Goal: Task Accomplishment & Management: Complete application form

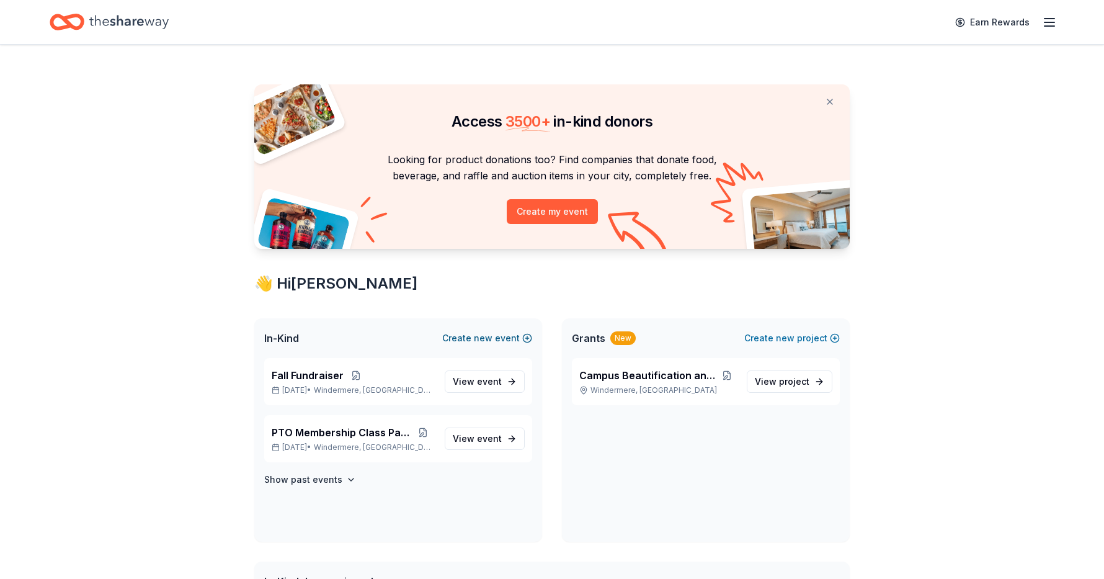
click at [494, 336] on button "Create new event" at bounding box center [487, 337] width 90 height 15
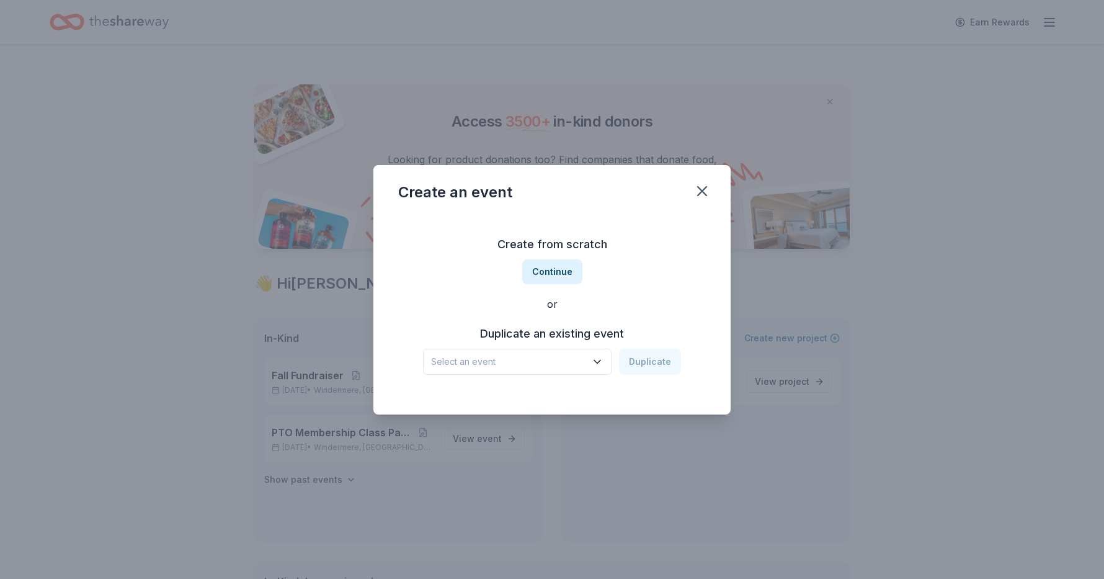
click at [502, 363] on span "Select an event" at bounding box center [508, 361] width 155 height 15
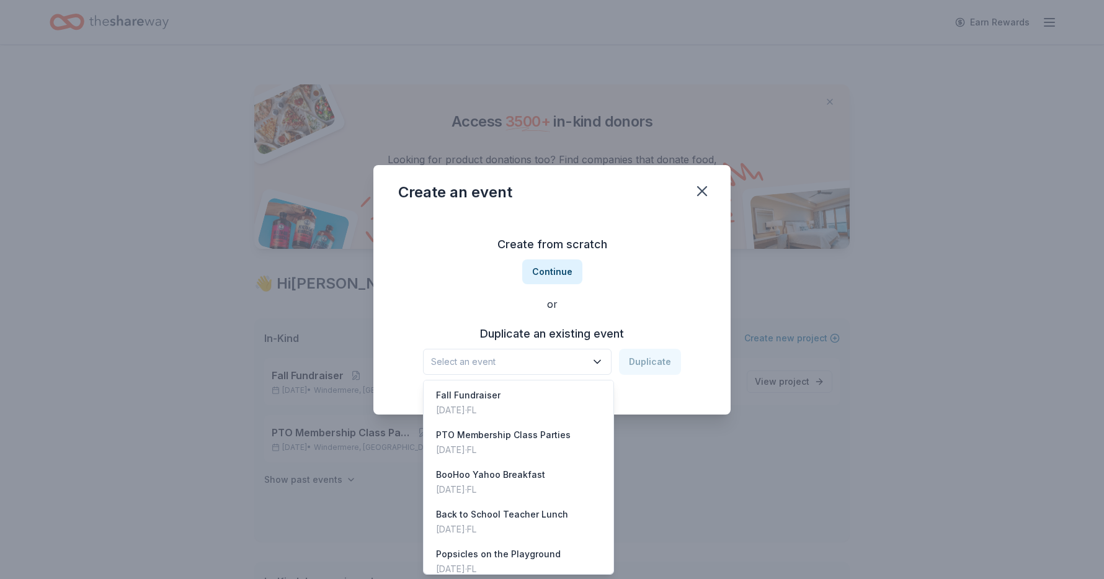
scroll to position [126, 0]
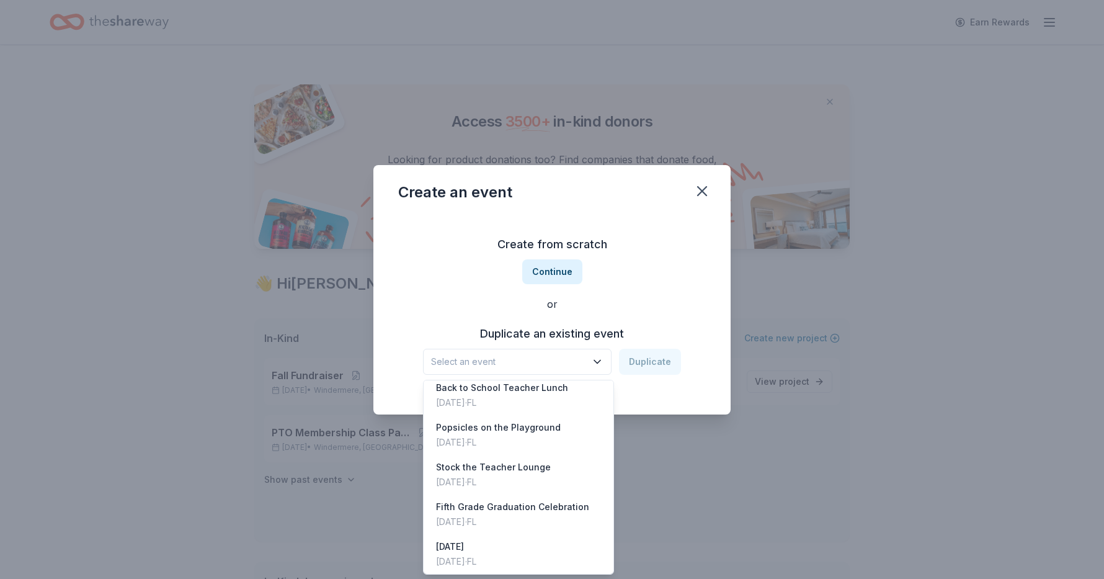
click at [670, 308] on div "Create from scratch Continue or Duplicate an existing event Select an event Dup…" at bounding box center [552, 305] width 308 height 180
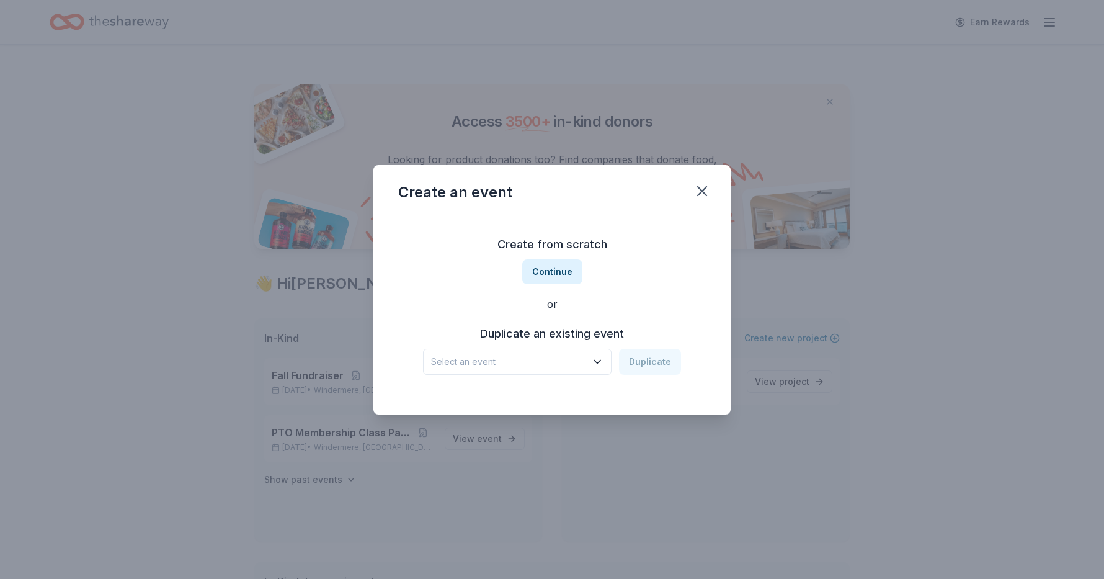
click at [601, 360] on icon "button" at bounding box center [597, 361] width 12 height 12
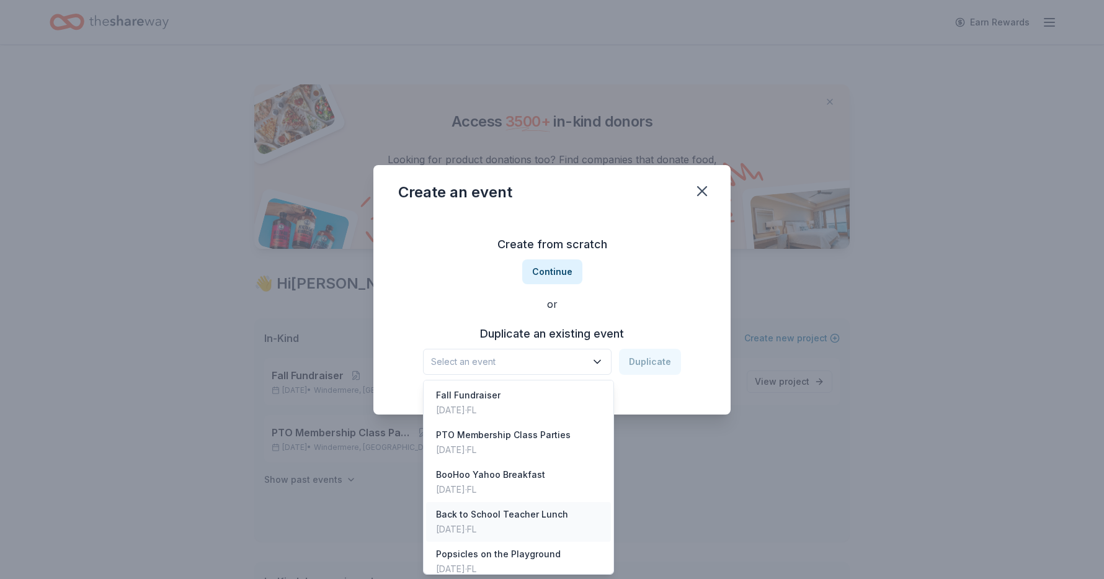
scroll to position [0, 0]
click at [491, 303] on div "Create from scratch Continue or Duplicate an existing event Select an event Dup…" at bounding box center [552, 305] width 308 height 180
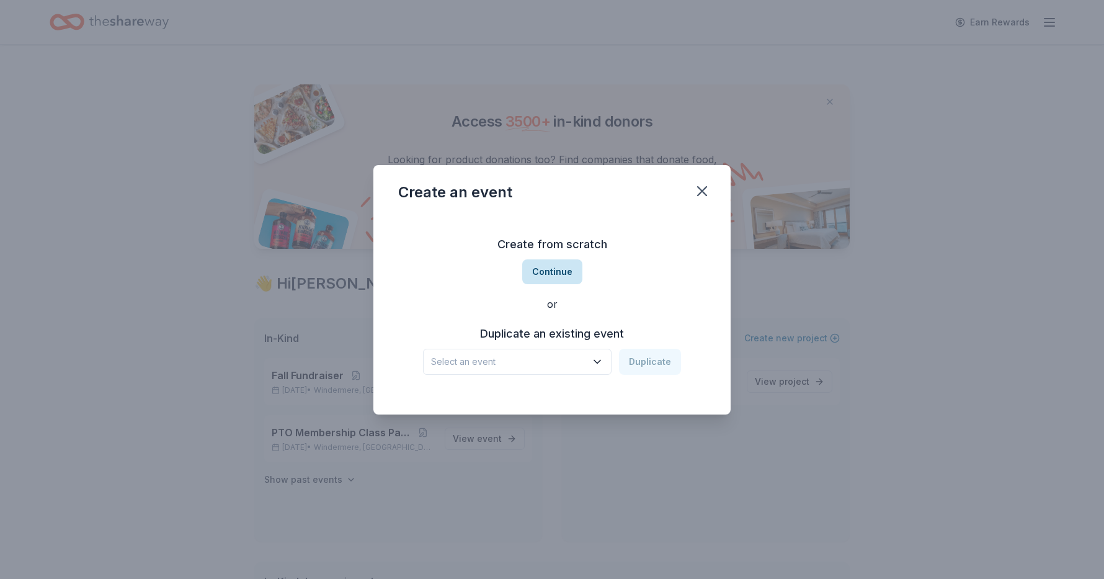
click at [547, 269] on button "Continue" at bounding box center [552, 271] width 60 height 25
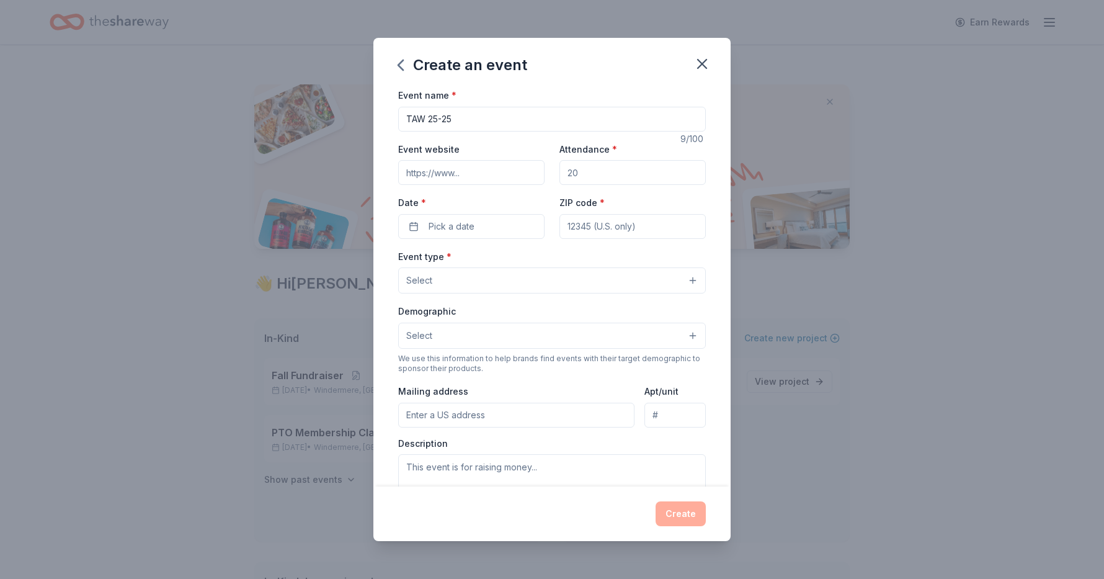
type input "TAW 25-25"
click at [641, 177] on input "Attendance *" at bounding box center [632, 172] width 146 height 25
type input "80"
click at [458, 219] on span "Pick a date" at bounding box center [451, 226] width 46 height 15
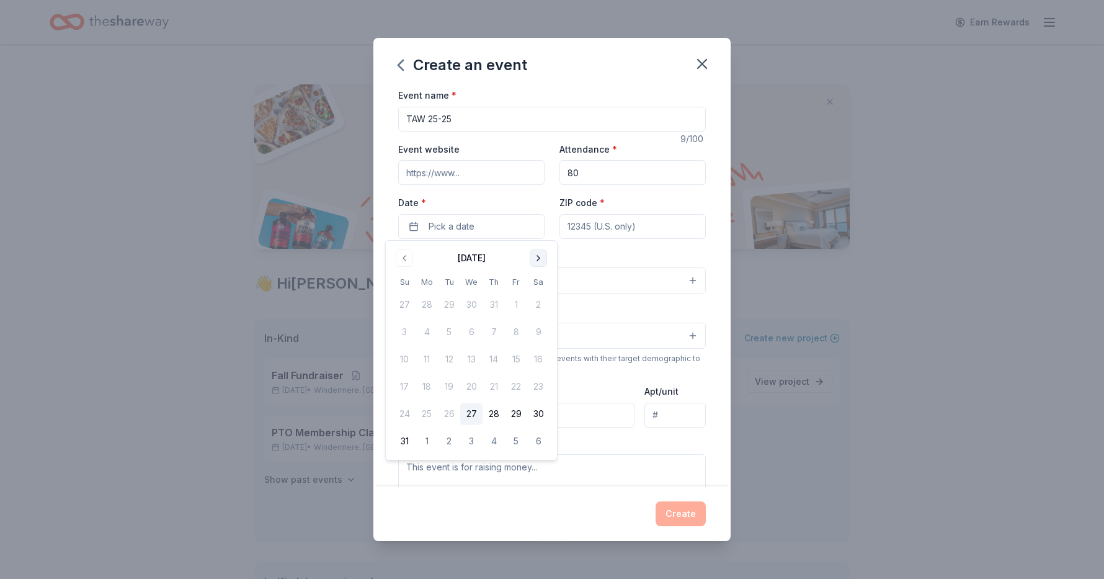
click at [538, 260] on button "Go to next month" at bounding box center [538, 257] width 17 height 17
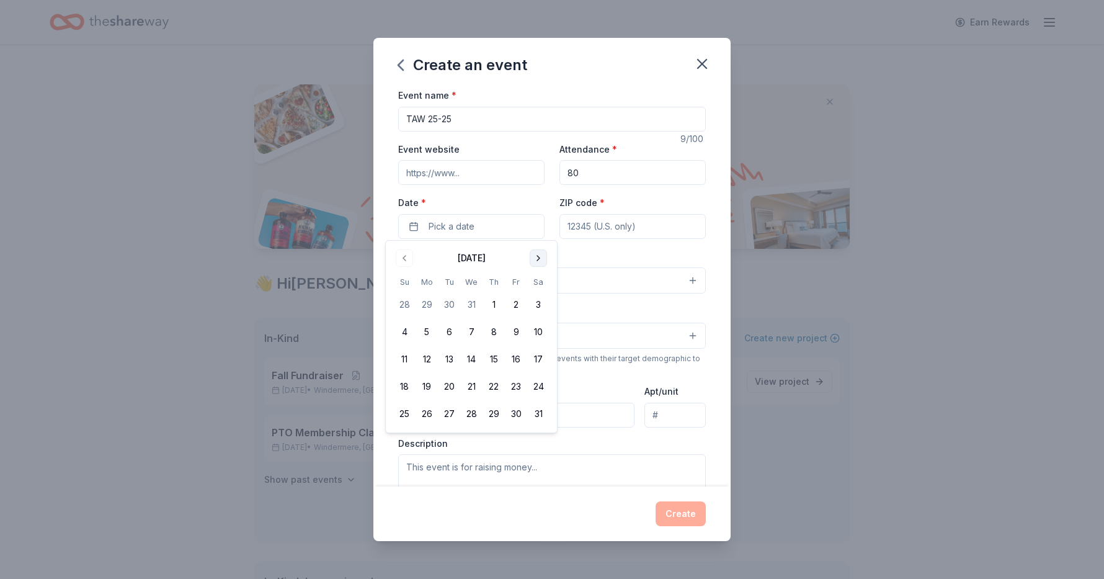
click at [538, 260] on button "Go to next month" at bounding box center [538, 257] width 17 height 17
click at [423, 413] on button "27" at bounding box center [426, 413] width 22 height 22
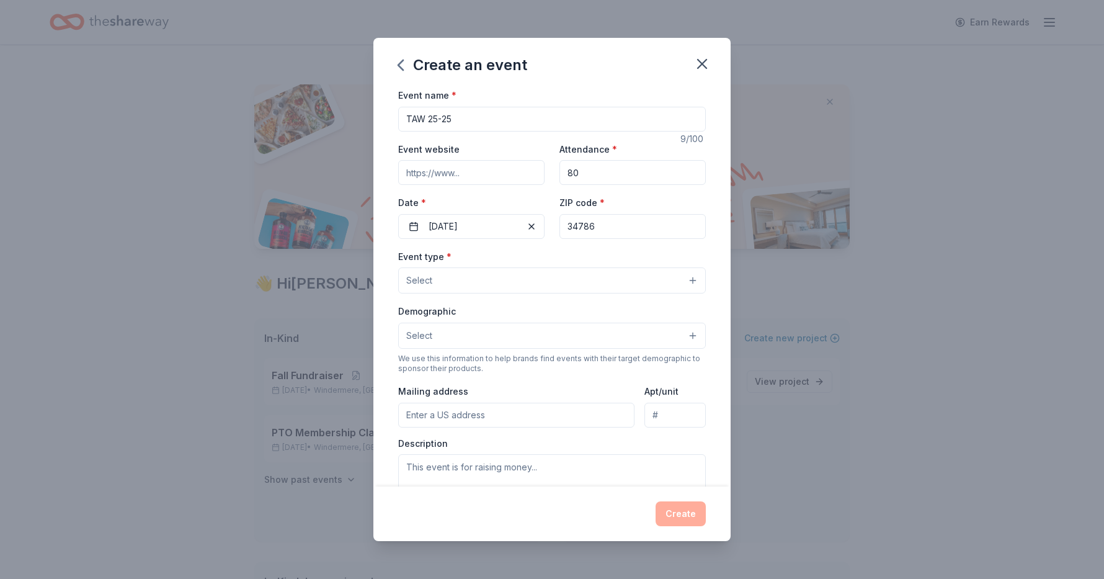
type input "34786"
click at [490, 274] on button "Select" at bounding box center [552, 280] width 308 height 26
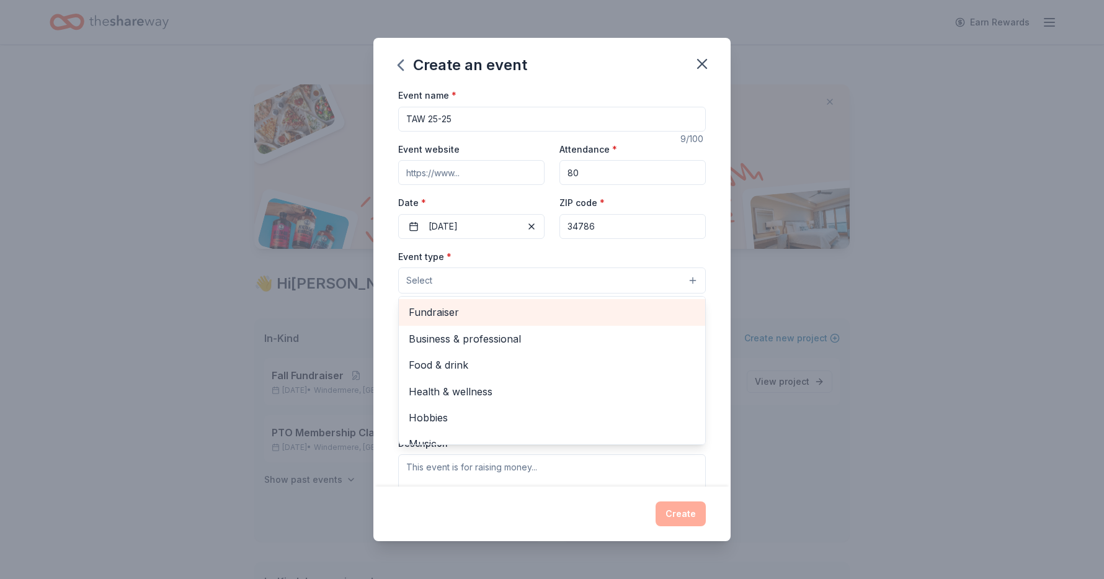
click at [441, 313] on span "Fundraiser" at bounding box center [552, 312] width 286 height 16
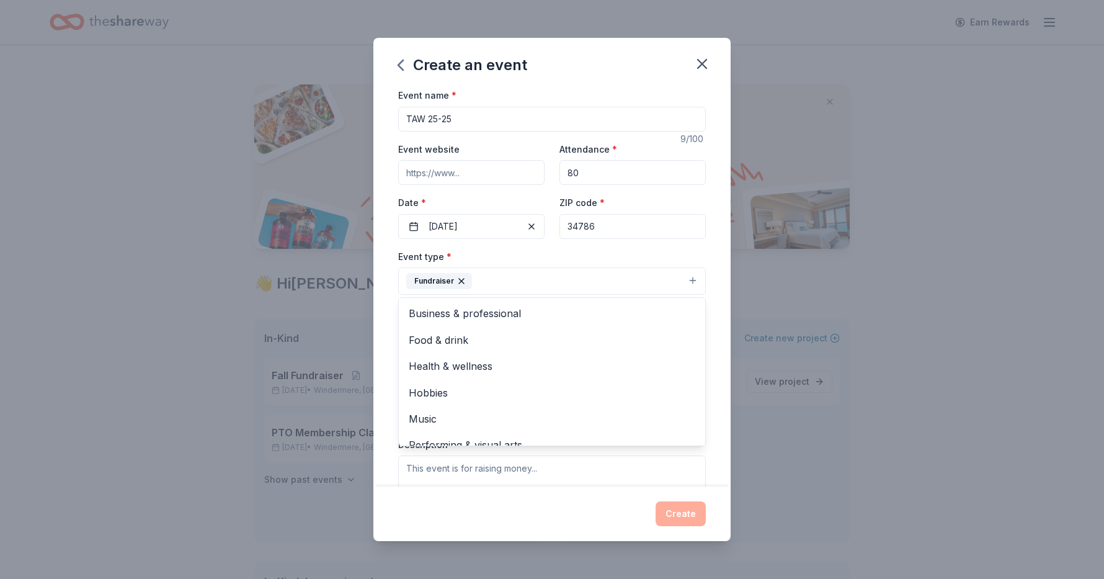
click at [458, 279] on icon "button" at bounding box center [461, 281] width 10 height 10
click at [453, 283] on button "Select" at bounding box center [552, 280] width 308 height 26
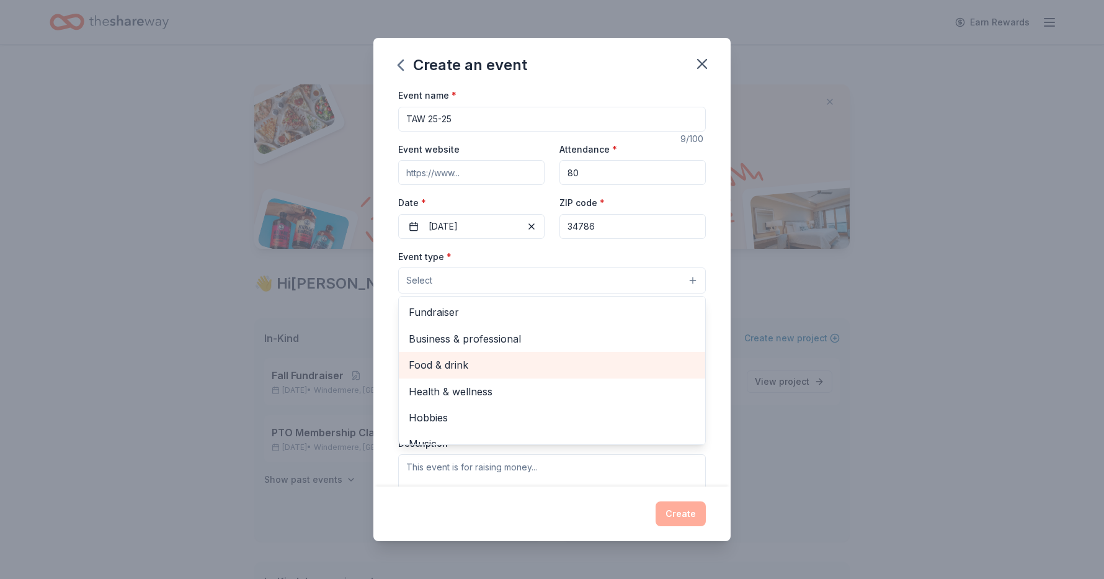
click at [450, 365] on span "Food & drink" at bounding box center [552, 365] width 286 height 16
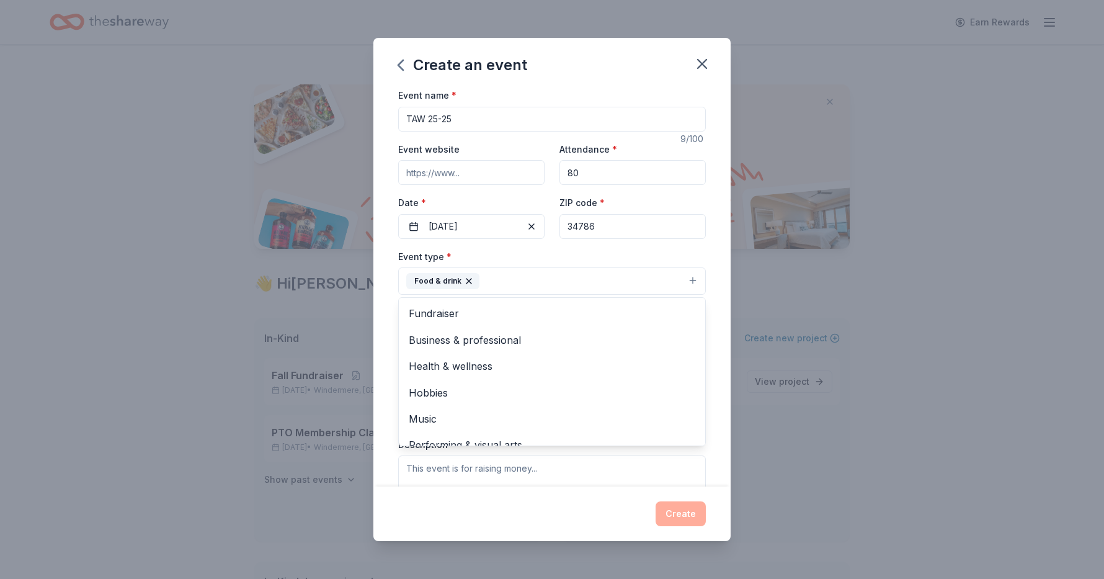
click at [487, 516] on div "Create an event Event name * TAW 25-25 9 /100 Event website Attendance * 80 Dat…" at bounding box center [551, 289] width 357 height 503
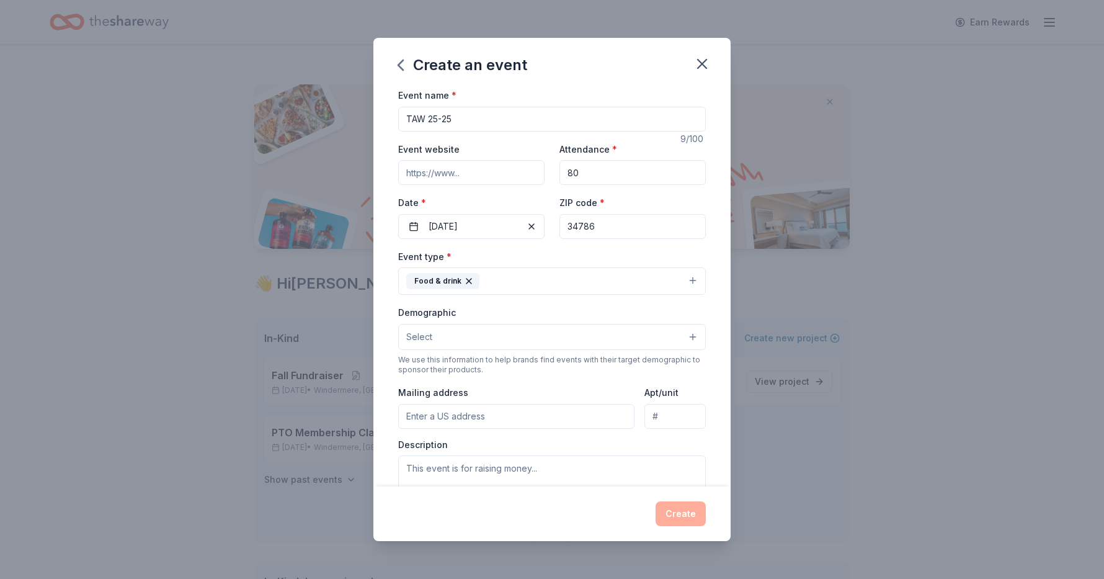
click at [430, 337] on span "Select" at bounding box center [419, 336] width 26 height 15
click at [386, 359] on div "Event name * TAW 25-25 9 /100 Event website Attendance * 80 Date * [DATE] ZIP c…" at bounding box center [551, 286] width 357 height 399
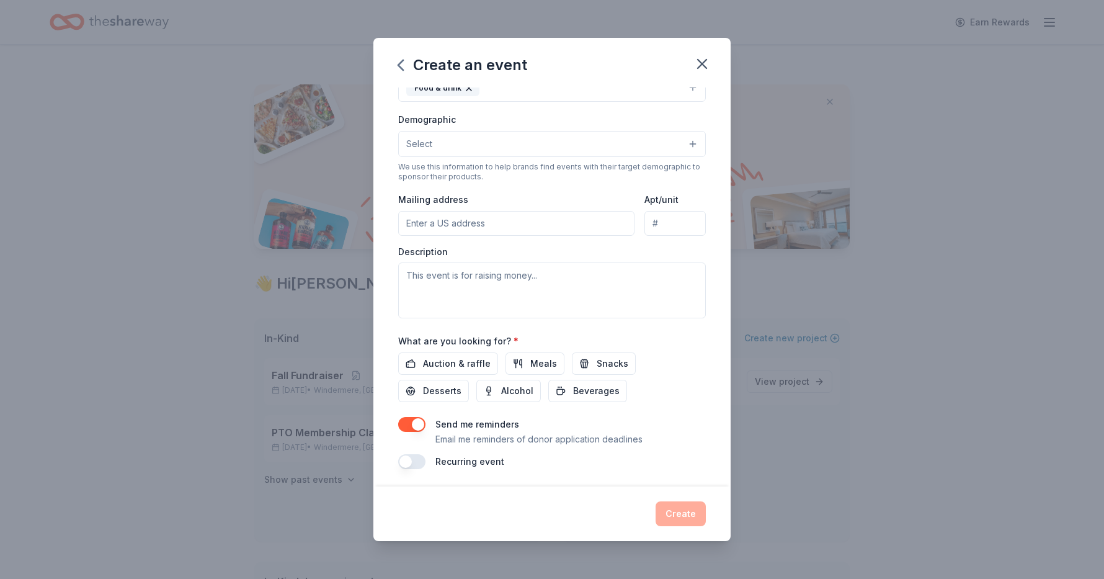
scroll to position [192, 0]
click at [419, 422] on button "button" at bounding box center [411, 424] width 27 height 15
drag, startPoint x: 451, startPoint y: 360, endPoint x: 563, endPoint y: 365, distance: 112.3
click at [452, 360] on span "Auction & raffle" at bounding box center [457, 364] width 68 height 15
drag, startPoint x: 524, startPoint y: 361, endPoint x: 541, endPoint y: 363, distance: 17.5
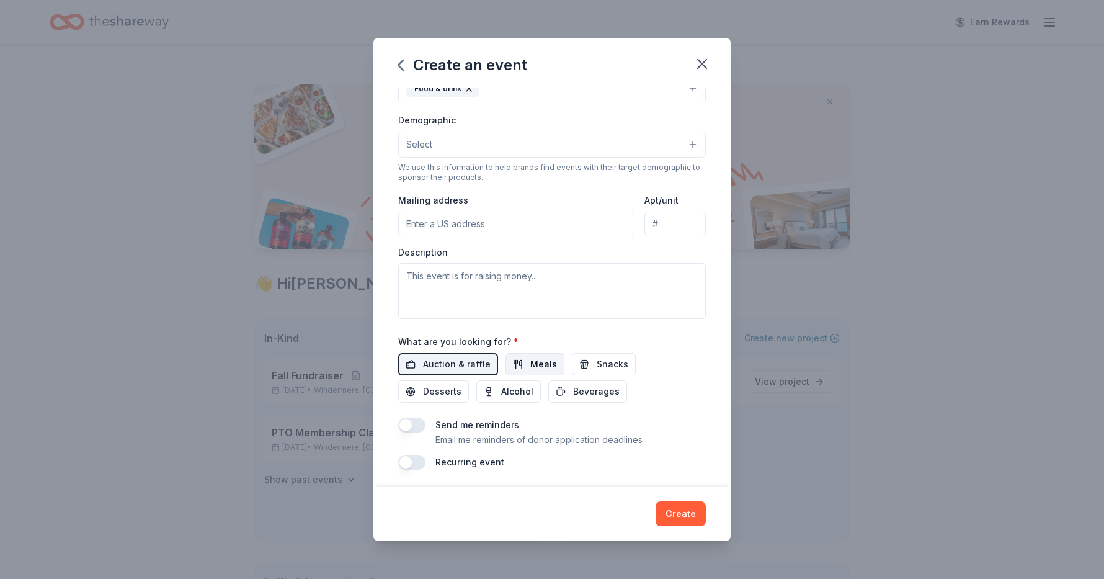
click at [524, 361] on button "Meals" at bounding box center [534, 364] width 59 height 22
click at [586, 362] on button "Snacks" at bounding box center [604, 364] width 64 height 22
click at [461, 384] on span "Desserts" at bounding box center [442, 391] width 38 height 15
click at [573, 386] on span "Beverages" at bounding box center [596, 391] width 47 height 15
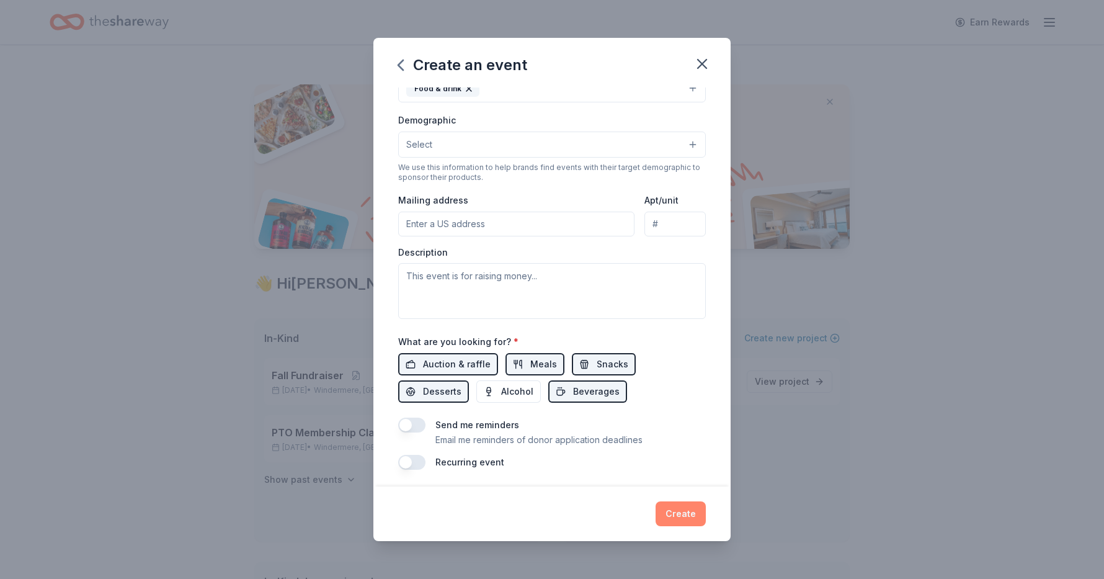
click at [678, 512] on button "Create" at bounding box center [680, 513] width 50 height 25
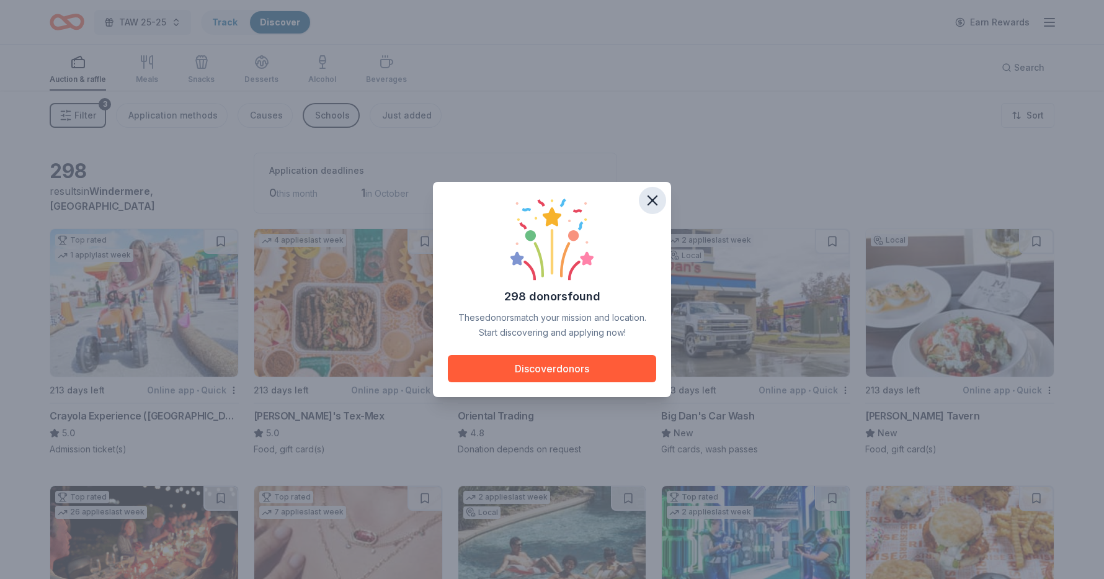
click at [655, 199] on icon "button" at bounding box center [652, 200] width 17 height 17
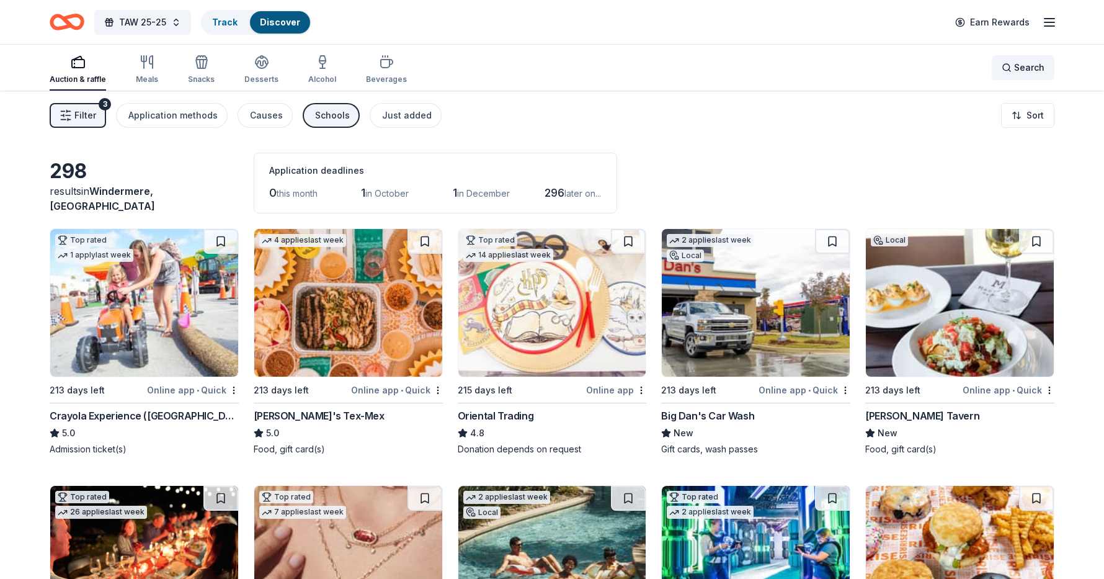
click at [1029, 71] on span "Search" at bounding box center [1029, 67] width 30 height 15
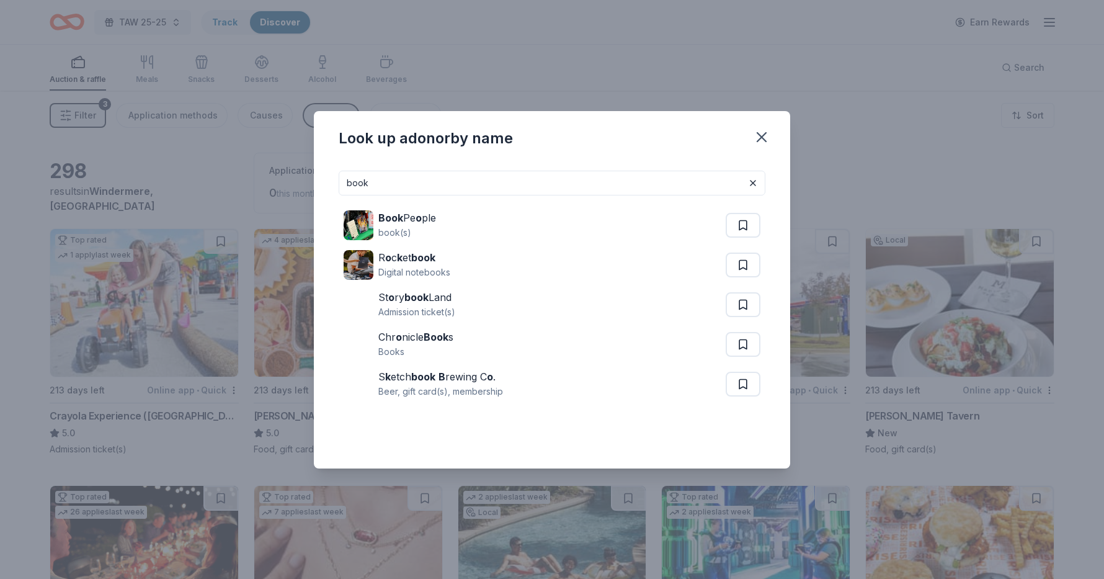
type input "book"
drag, startPoint x: 761, startPoint y: 135, endPoint x: 696, endPoint y: 172, distance: 75.3
click at [761, 135] on icon "button" at bounding box center [761, 136] width 17 height 17
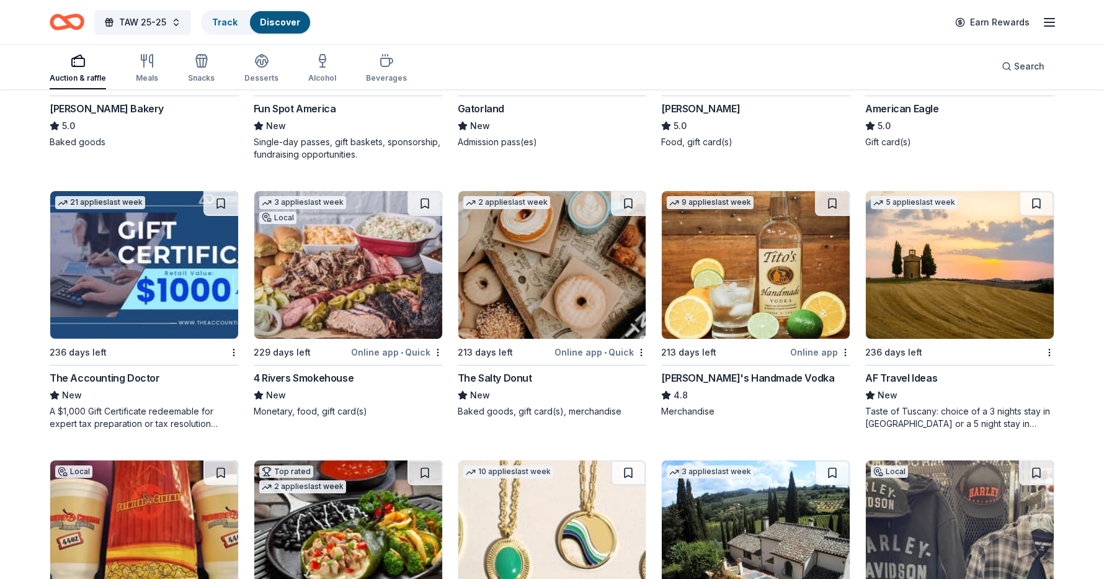
scroll to position [1910, 0]
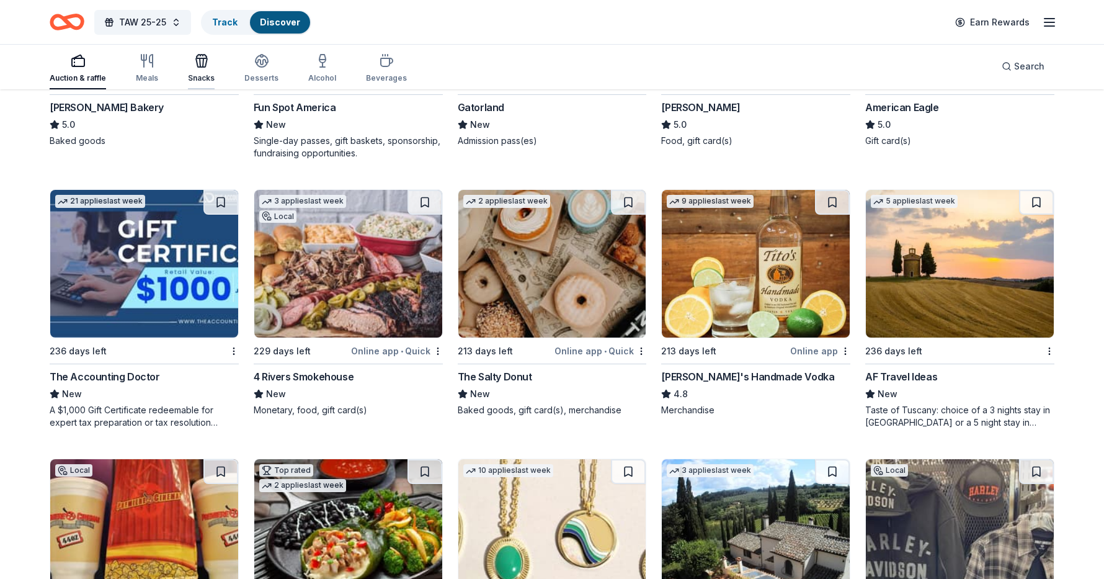
click at [195, 69] on div "Snacks" at bounding box center [201, 68] width 27 height 30
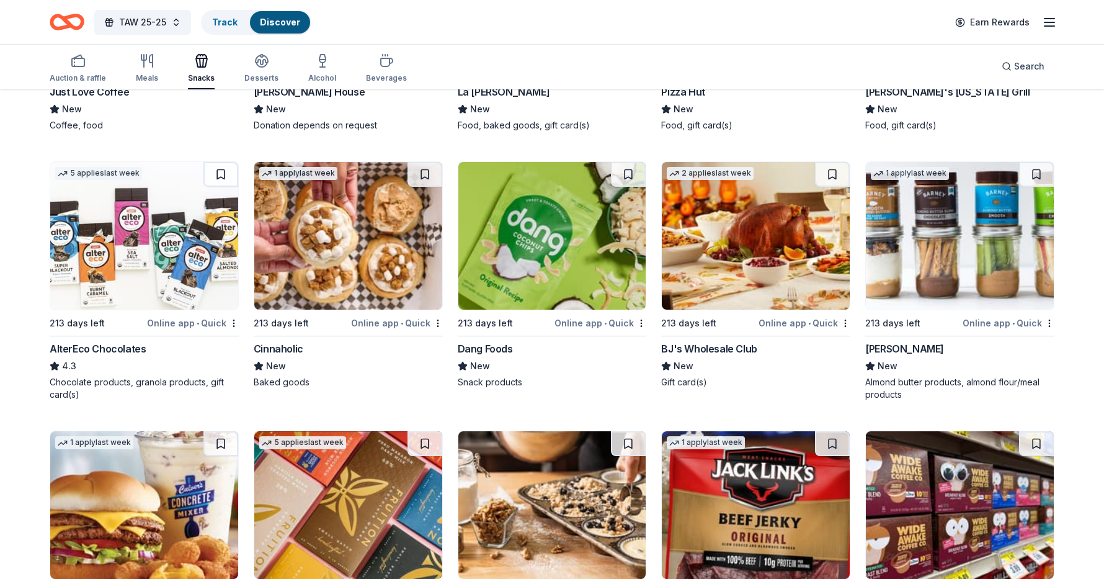
scroll to position [2431, 0]
